Goal: Task Accomplishment & Management: Manage account settings

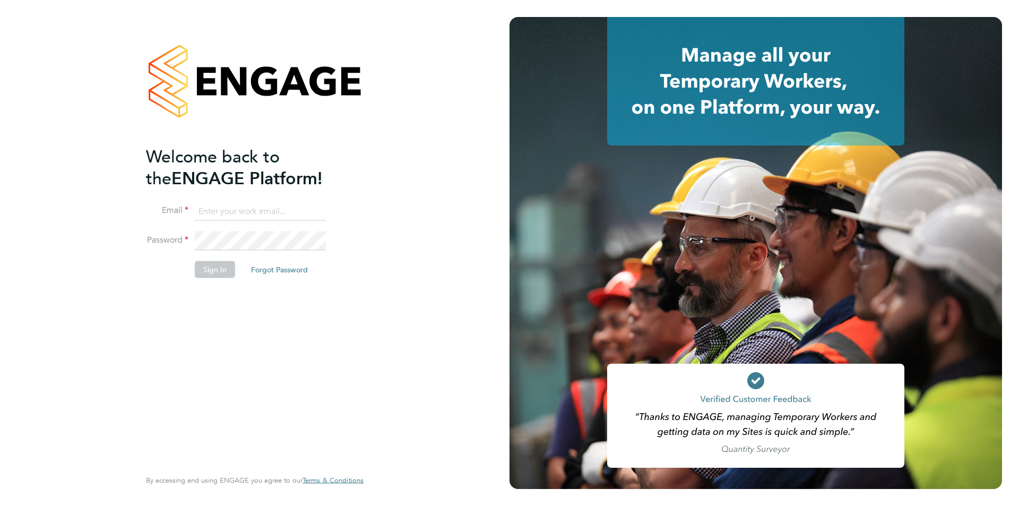
click at [216, 213] on input at bounding box center [260, 211] width 131 height 19
type input "[EMAIL_ADDRESS][DOMAIN_NAME]"
click at [276, 266] on button "Forgot Password" at bounding box center [279, 269] width 74 height 17
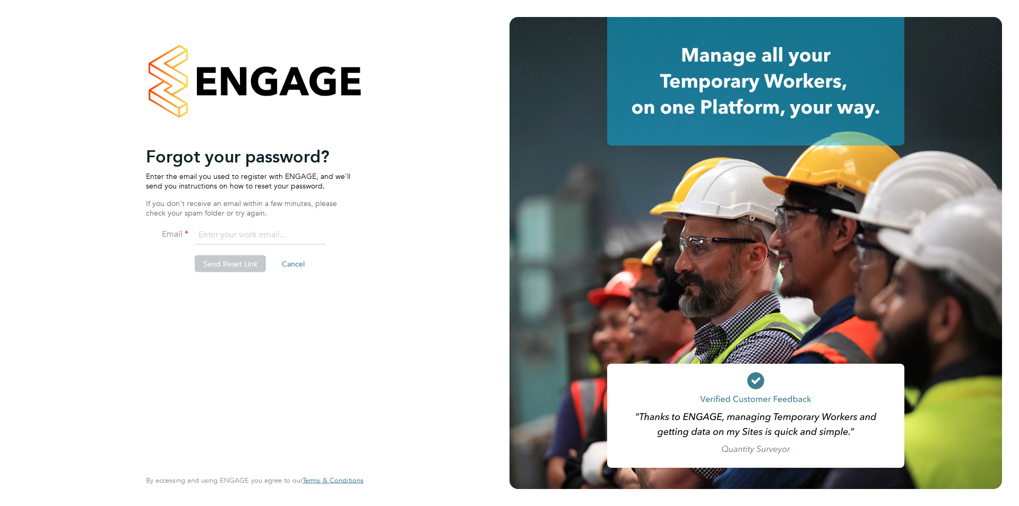
click at [233, 231] on input "email" at bounding box center [260, 234] width 131 height 19
type input "[EMAIL_ADDRESS][DOMAIN_NAME]"
click at [233, 259] on button "Send Reset Link" at bounding box center [230, 263] width 71 height 17
